Goal: Transaction & Acquisition: Obtain resource

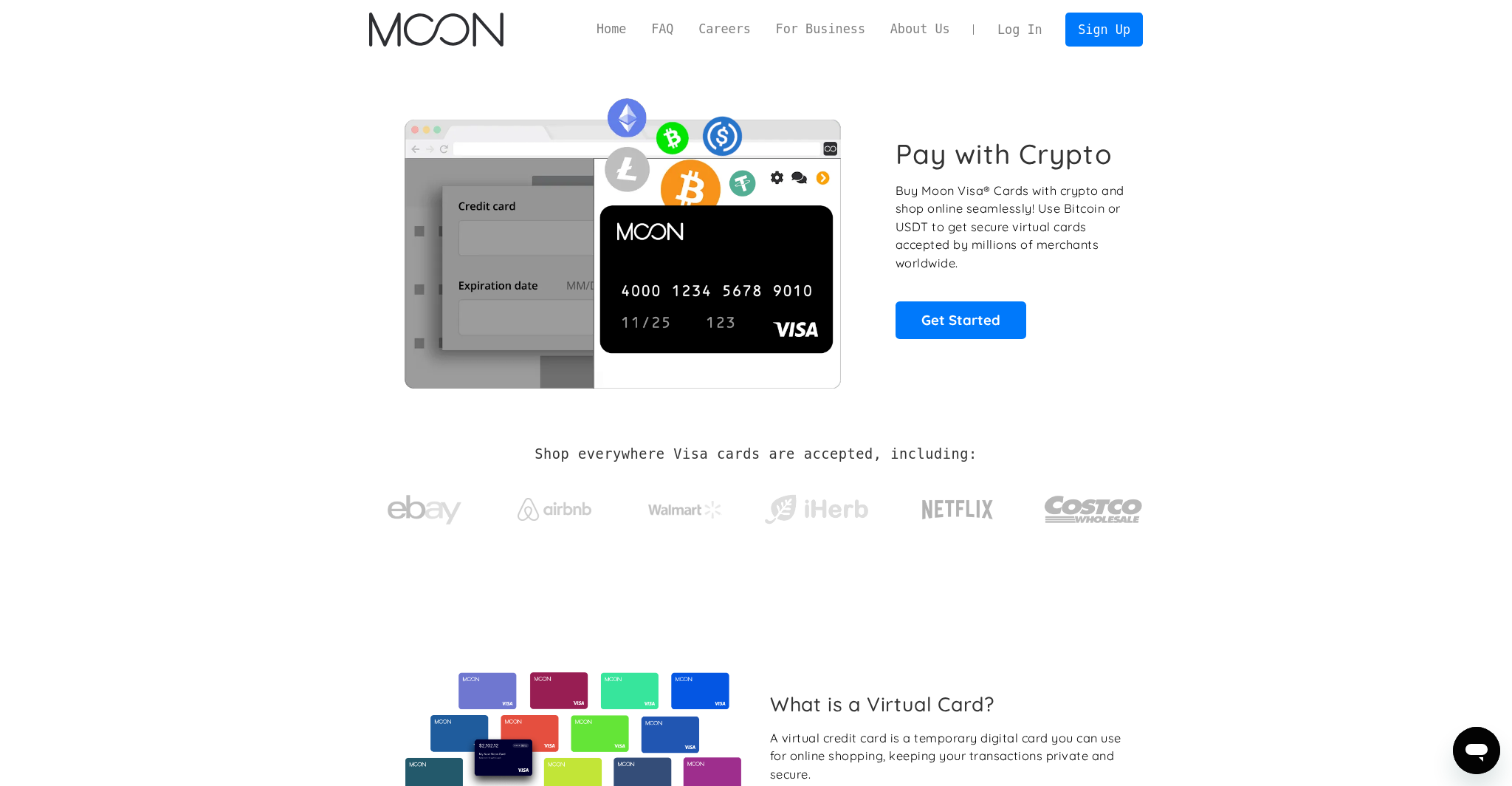
click at [1012, 24] on link "Log In" at bounding box center [1019, 29] width 69 height 32
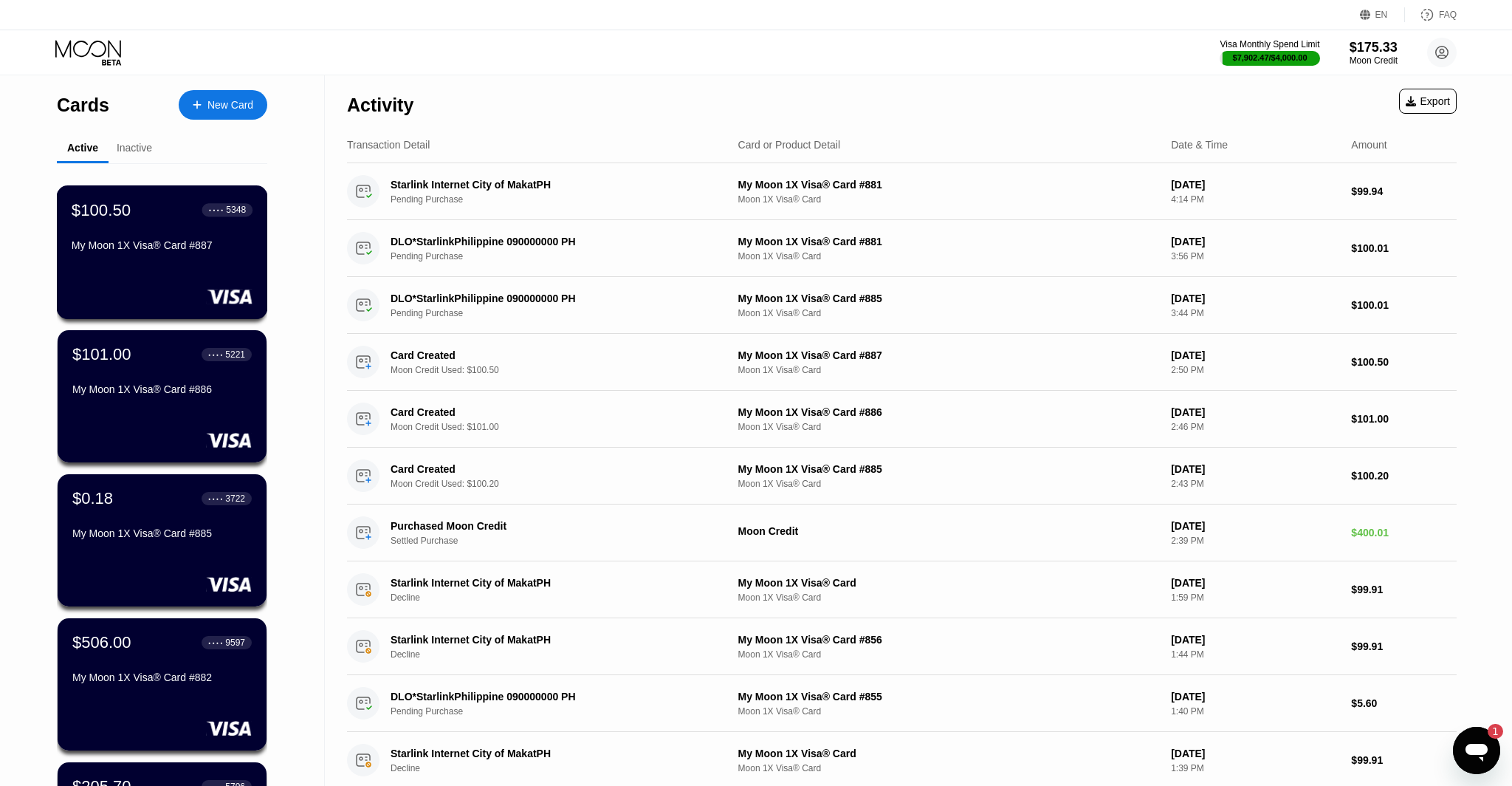
click at [168, 270] on div "$100.50 ● ● ● ● 5348 My Moon 1X Visa® Card #887" at bounding box center [162, 252] width 211 height 134
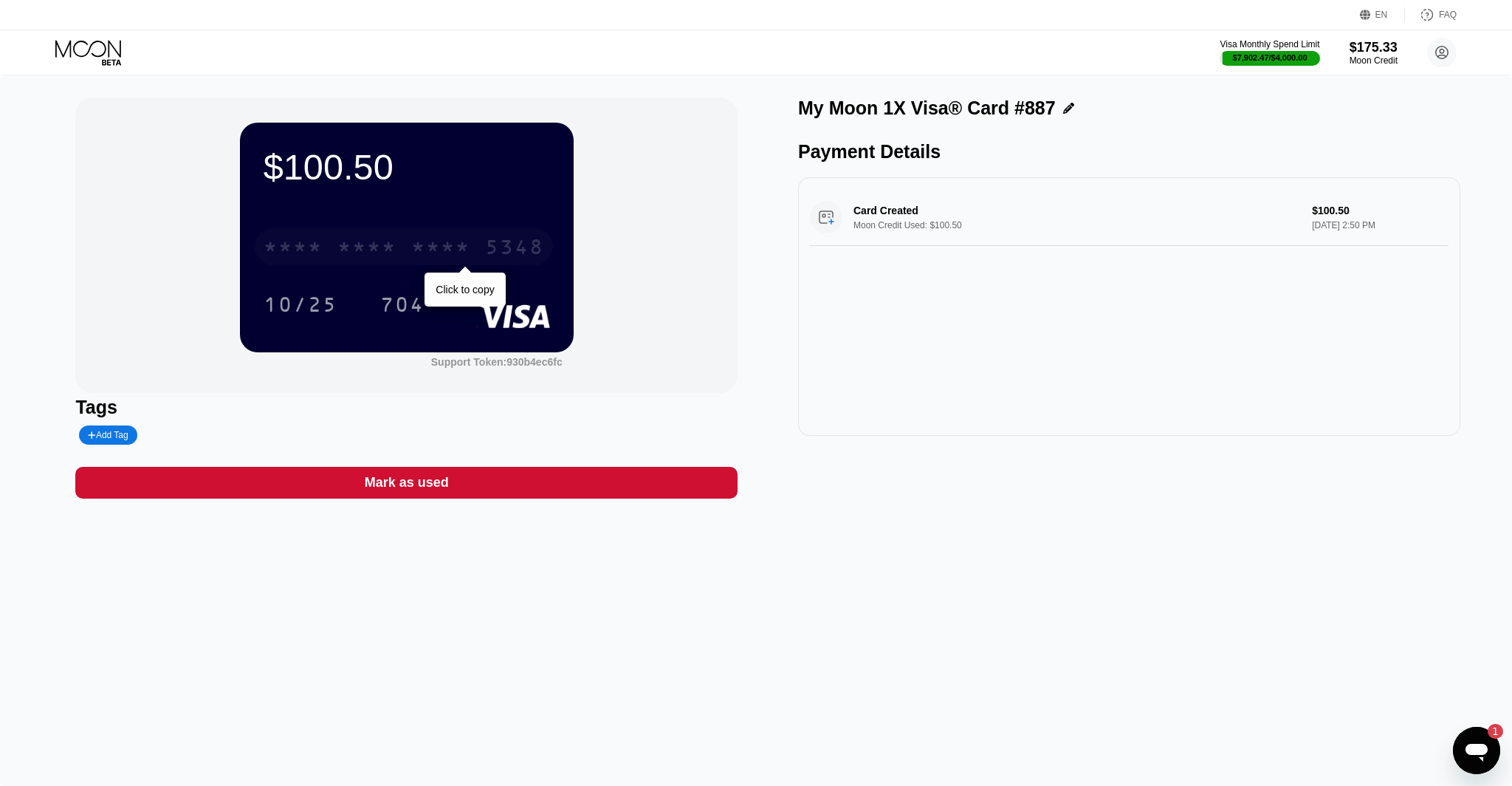
click at [459, 248] on div "* * * *" at bounding box center [441, 249] width 60 height 24
click at [90, 57] on icon at bounding box center [89, 53] width 68 height 26
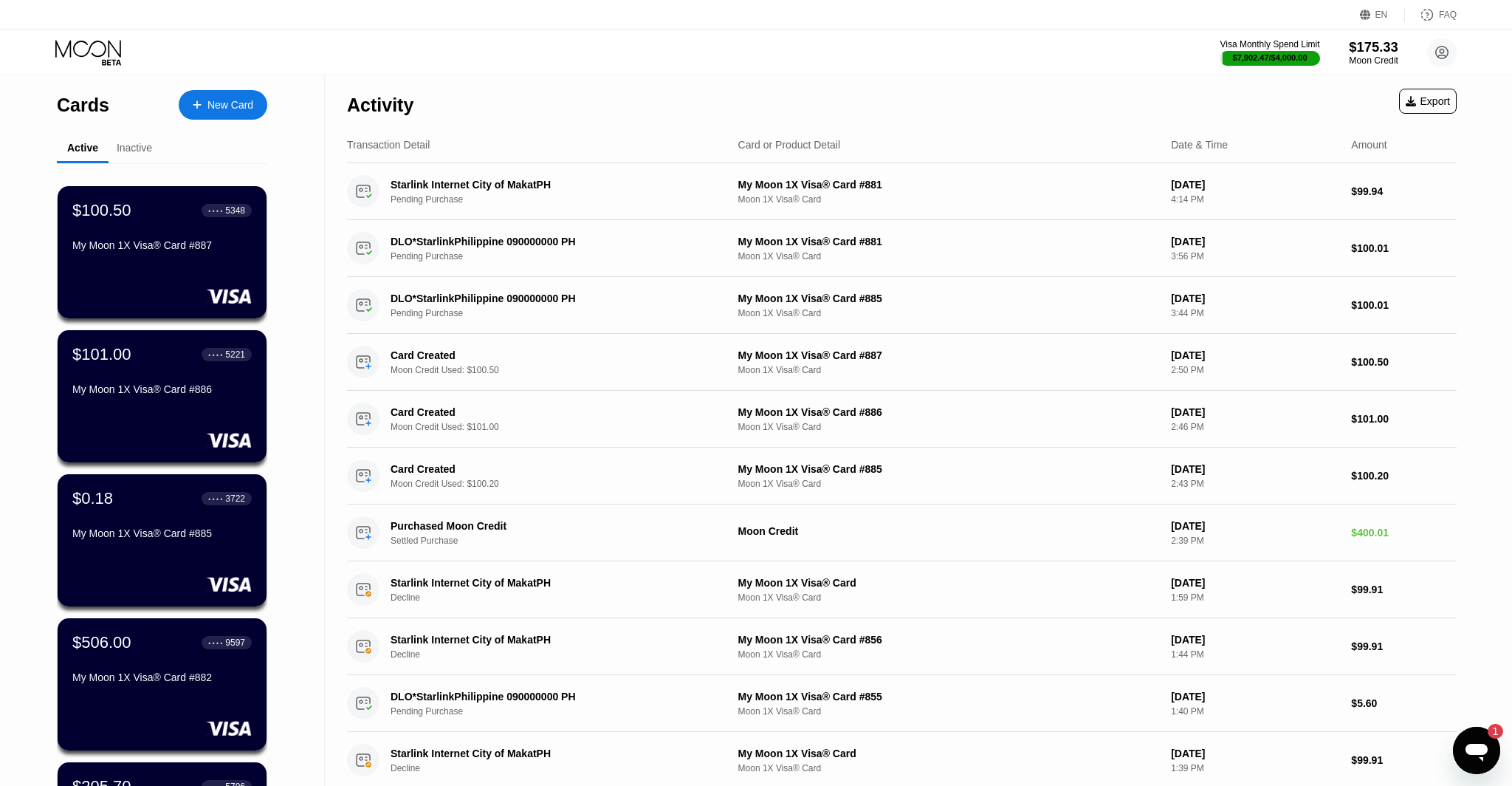
click at [1368, 40] on div "$175.33" at bounding box center [1374, 47] width 50 height 16
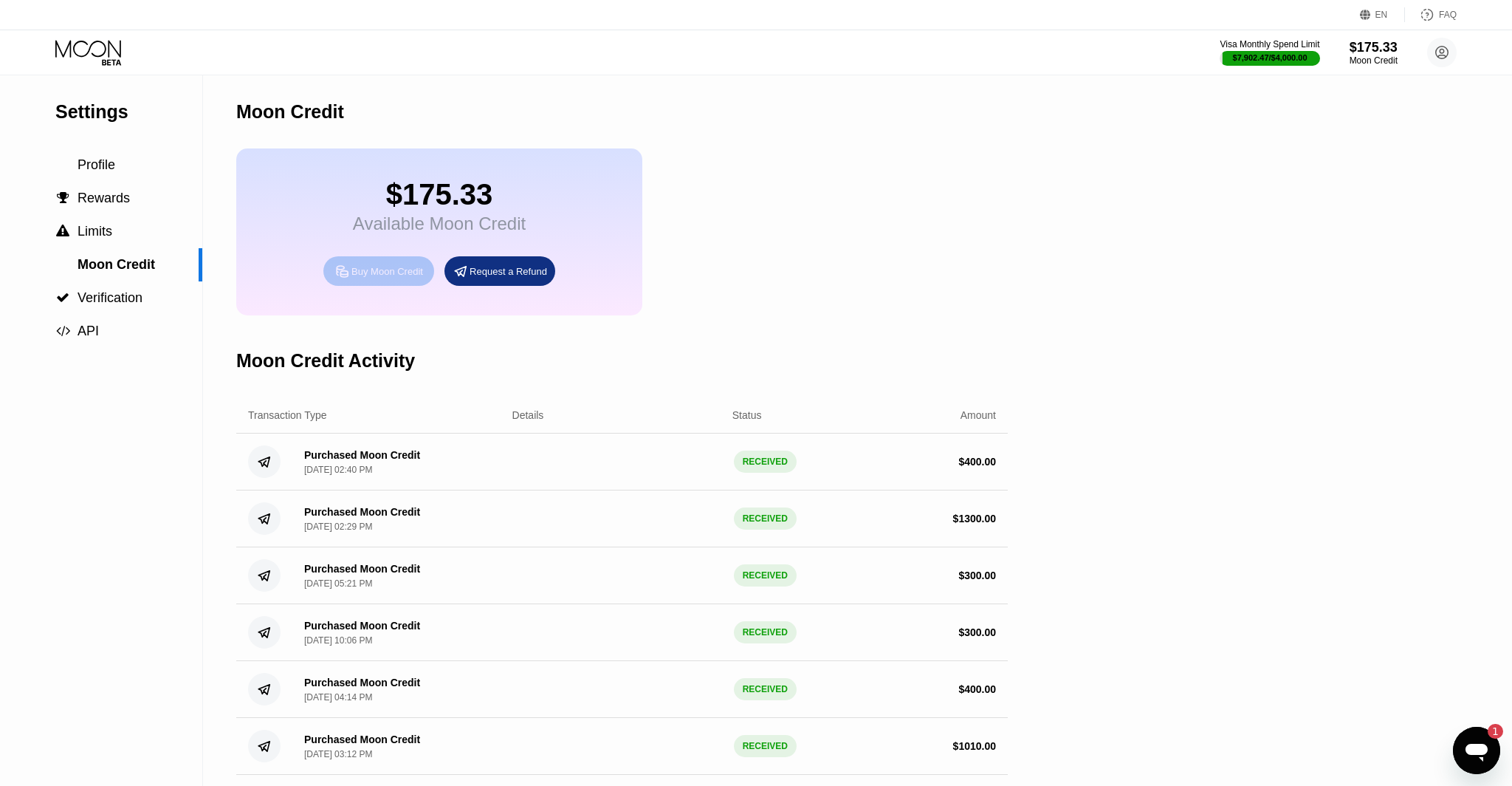
click at [361, 271] on div "Buy Moon Credit" at bounding box center [388, 271] width 72 height 12
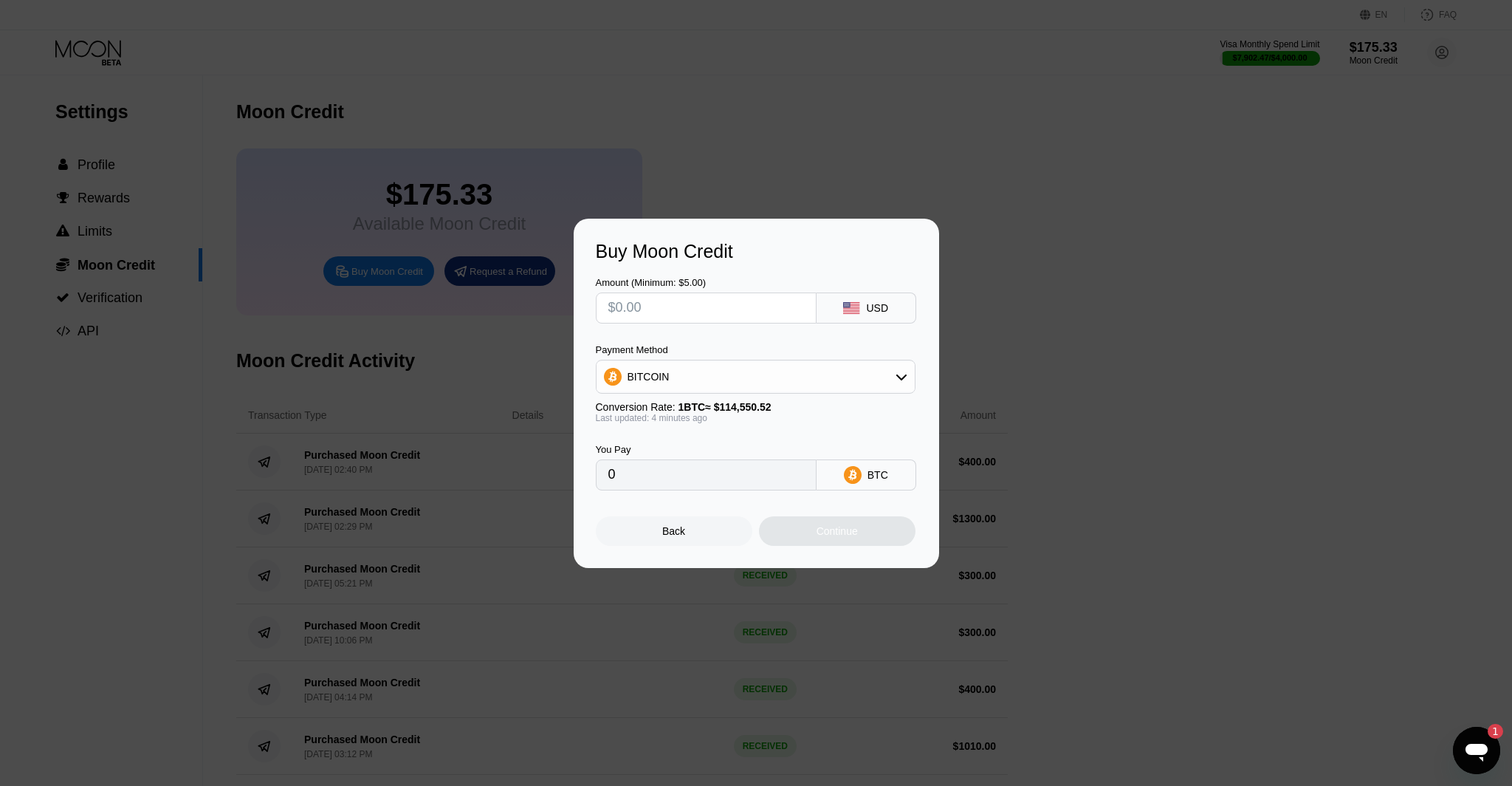
click at [767, 395] on div "Payment Method BITCOIN Conversion Rate: 1 BTC ≈ $114,550.52 Last updated: 4 min…" at bounding box center [755, 383] width 319 height 79
click at [767, 389] on div "BITCOIN" at bounding box center [756, 377] width 318 height 30
click at [699, 451] on span "USDT on TRON" at bounding box center [668, 450] width 74 height 12
type input "0.00"
click at [671, 295] on input "text" at bounding box center [706, 308] width 196 height 30
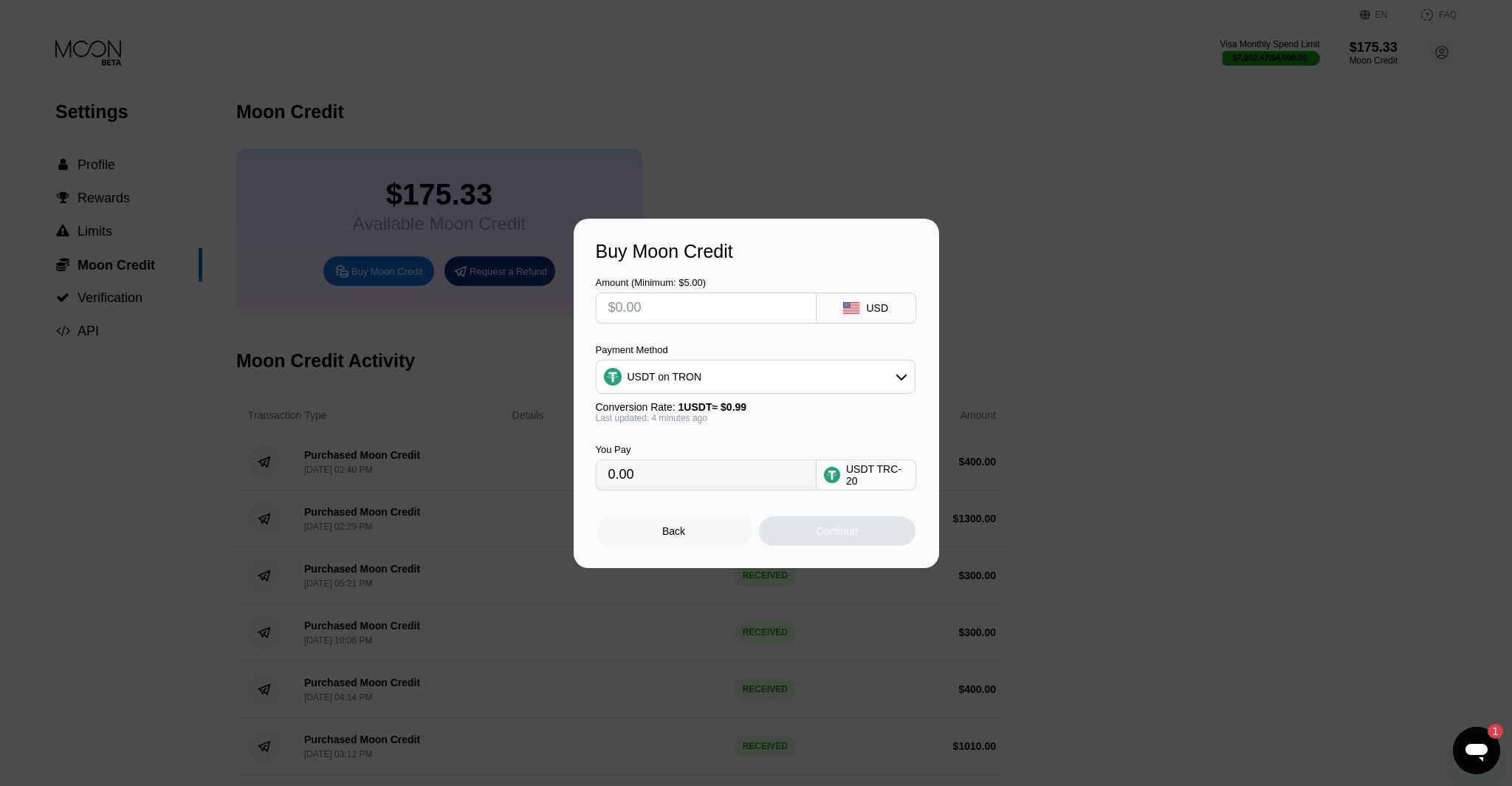
type input "$1"
type input "1.01"
type input "$10"
type input "10.10"
type input "$101"
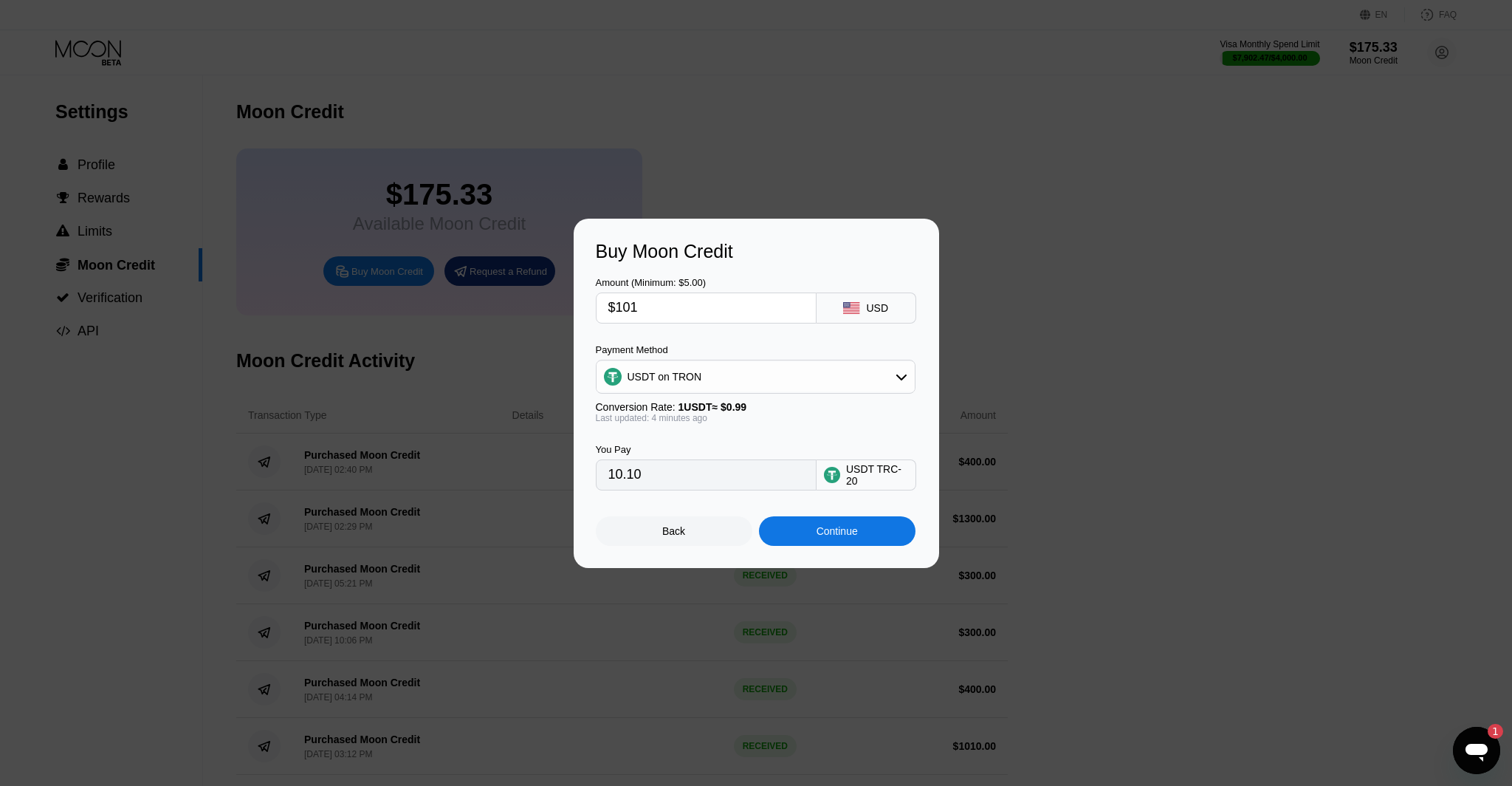
type input "102.02"
type input "$1010"
type input "1020.20"
type input "$1010"
click at [807, 543] on div "Continue" at bounding box center [837, 531] width 157 height 30
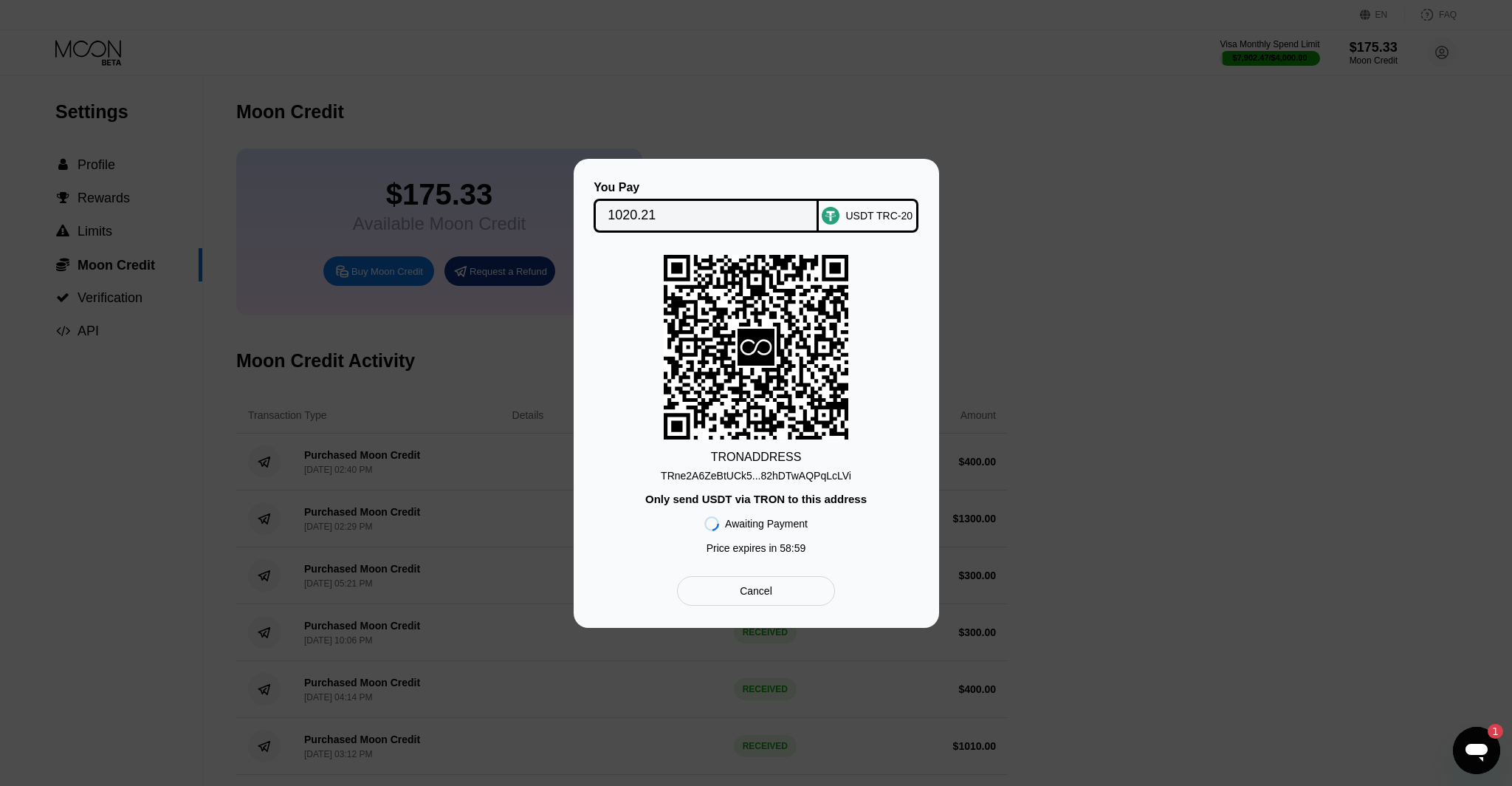
click at [781, 475] on div "TRne2A6ZeBtUCk5...82hDTwAQPqLcLVi" at bounding box center [756, 476] width 191 height 12
